Goal: Task Accomplishment & Management: Manage account settings

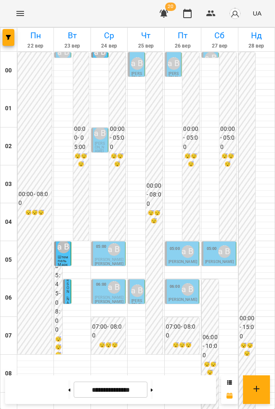
scroll to position [574, 0]
click at [68, 388] on button at bounding box center [69, 389] width 2 height 19
type input "**********"
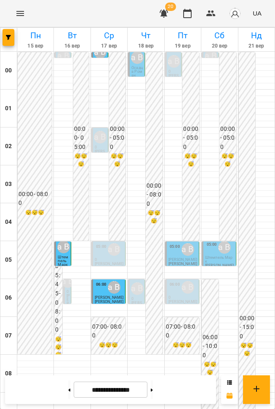
scroll to position [459, 0]
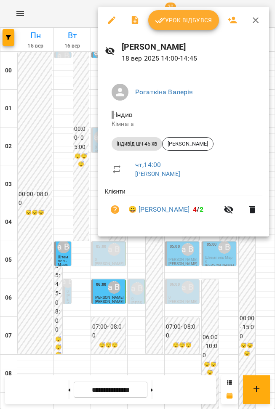
click at [176, 23] on span "Урок відбувся" at bounding box center [183, 20] width 57 height 10
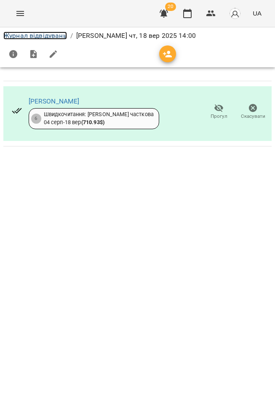
click at [28, 35] on link "Журнал відвідувань" at bounding box center [34, 36] width 63 height 8
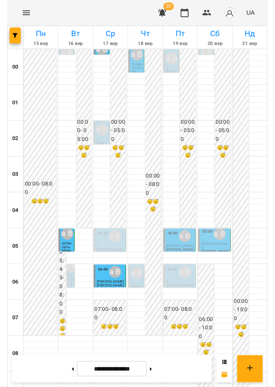
scroll to position [524, 0]
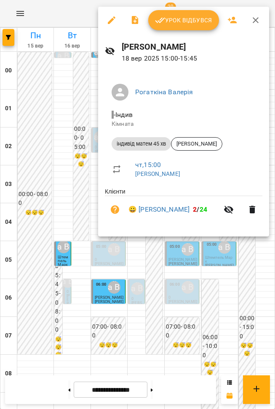
click at [200, 262] on div at bounding box center [137, 204] width 275 height 409
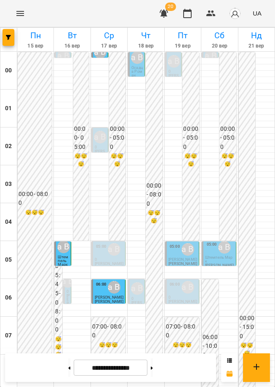
scroll to position [604, 0]
